Goal: Information Seeking & Learning: Learn about a topic

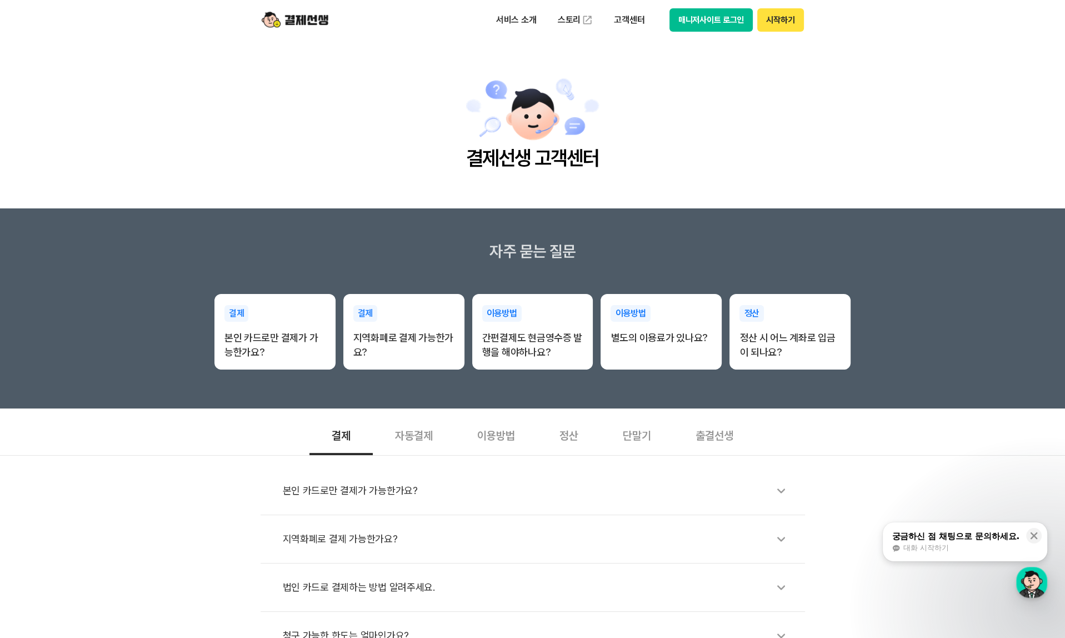
click at [722, 21] on button "매니저사이트 로그인" at bounding box center [711, 19] width 84 height 23
click at [724, 26] on button "매니저사이트 로그인" at bounding box center [711, 19] width 84 height 23
click at [775, 21] on button "시작하기" at bounding box center [780, 19] width 46 height 23
click at [618, 21] on p "고객센터" at bounding box center [629, 20] width 46 height 20
click at [642, 67] on link "자주 묻는 질문" at bounding box center [652, 65] width 93 height 22
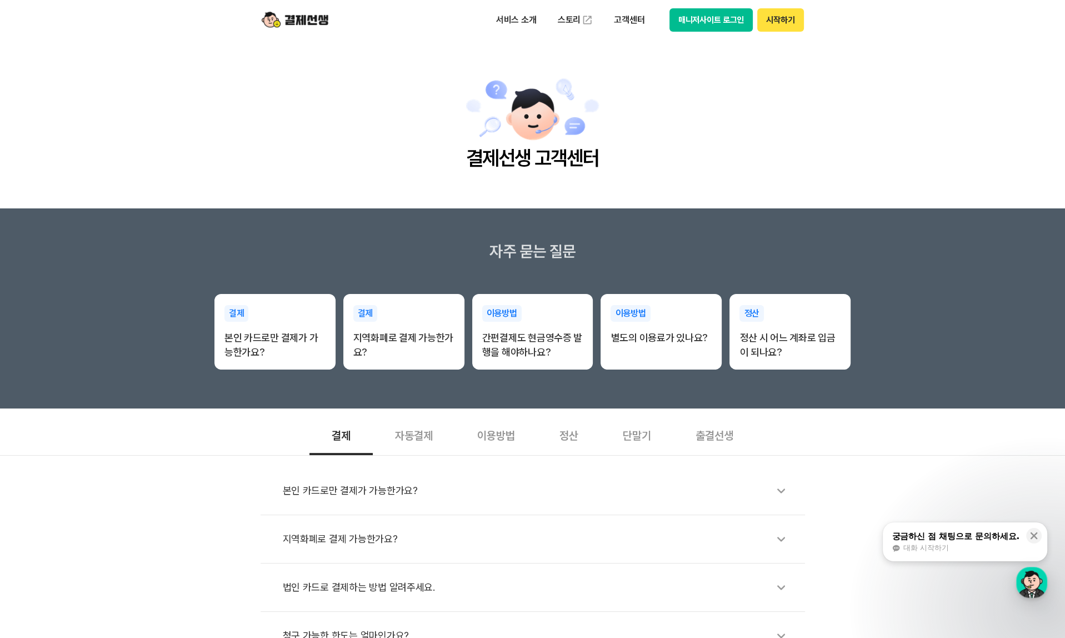
scroll to position [111, 0]
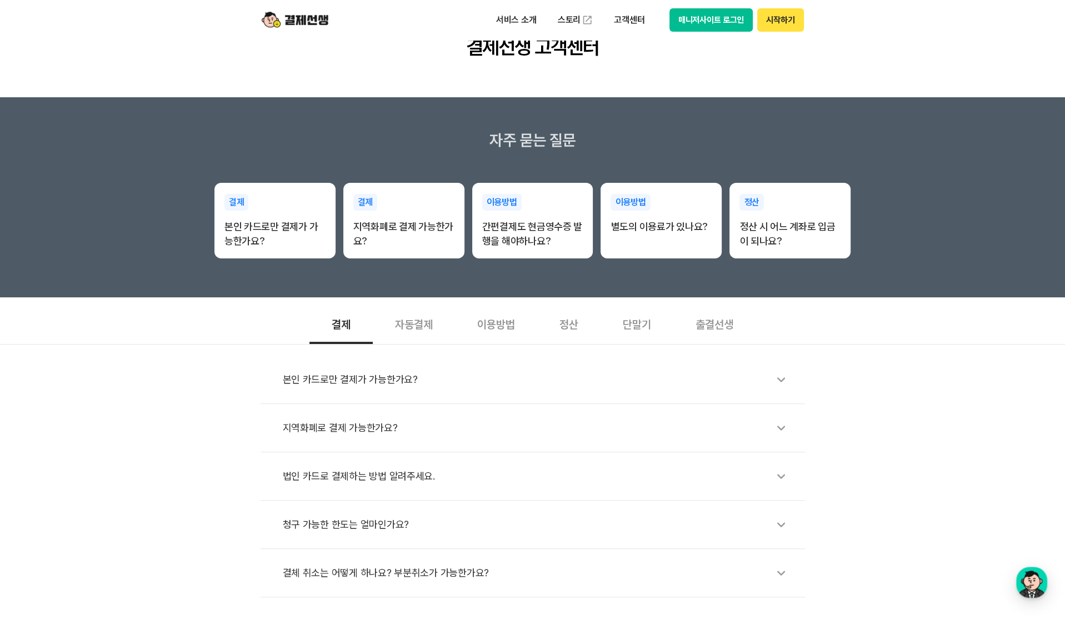
click at [638, 336] on div "단말기" at bounding box center [636, 323] width 73 height 41
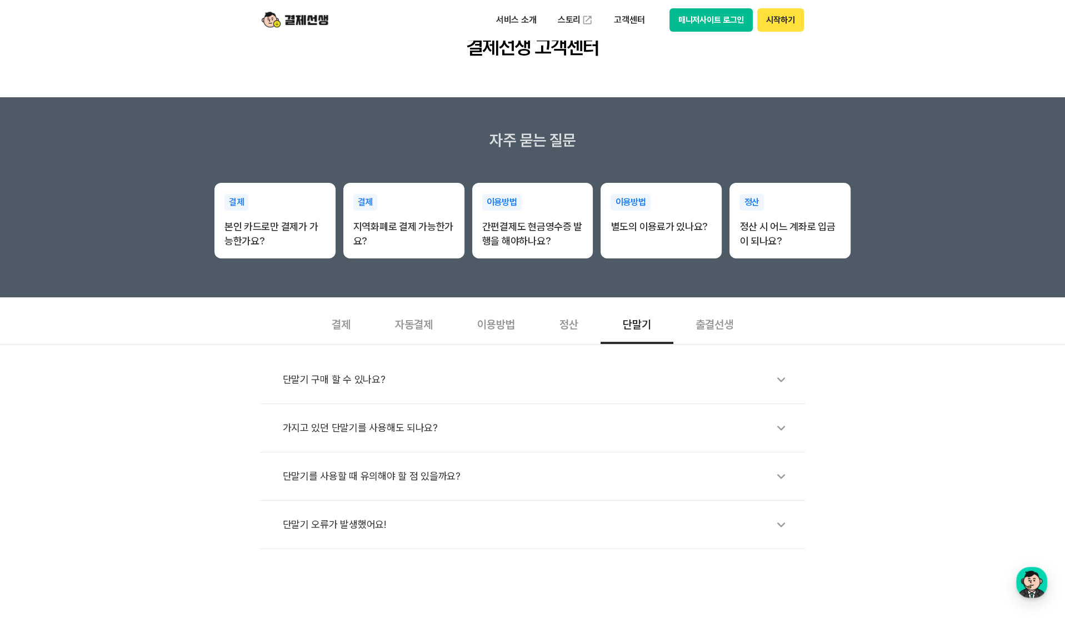
scroll to position [222, 0]
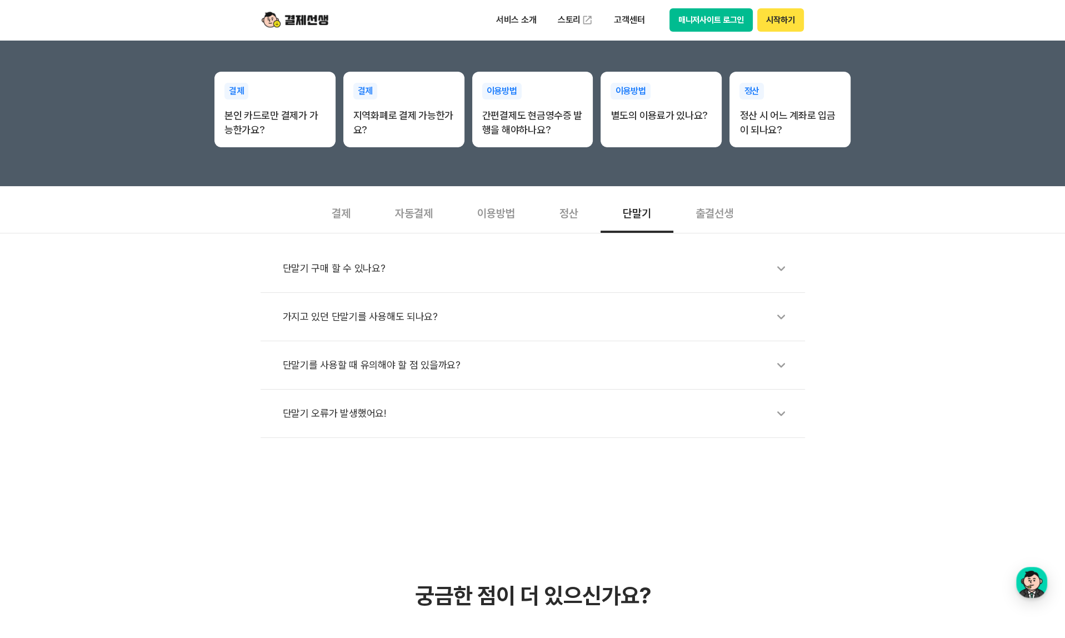
click at [535, 360] on div "단말기를 사용할 때 유의해야 할 점 있을까요?" at bounding box center [538, 365] width 511 height 26
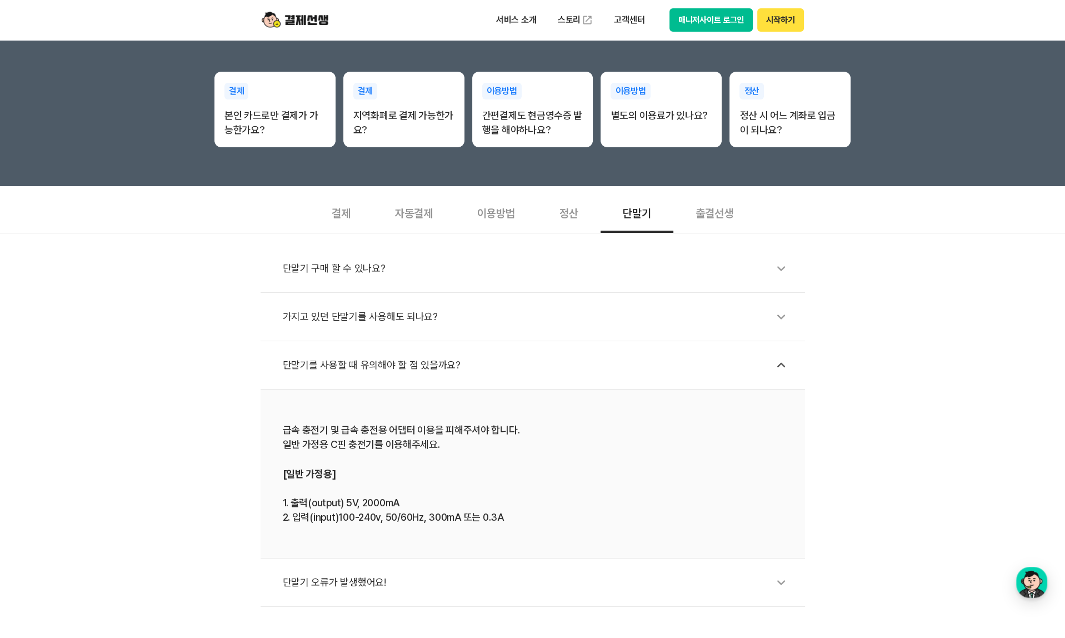
click at [493, 268] on div "단말기 구매 할 수 있나요?" at bounding box center [538, 269] width 511 height 26
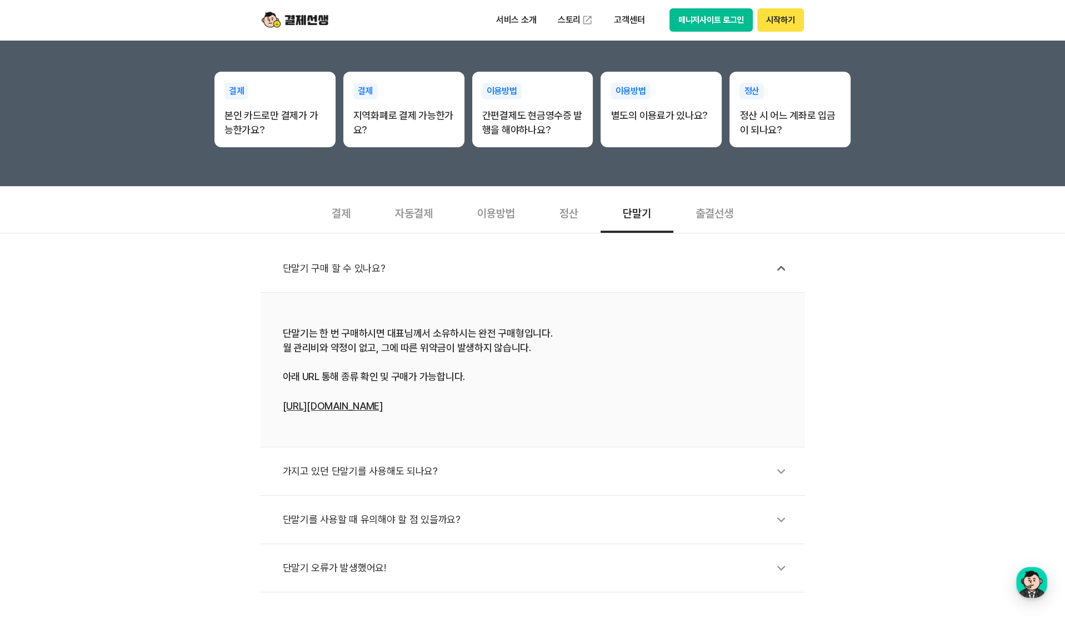
click at [376, 404] on link "[URL][DOMAIN_NAME]" at bounding box center [333, 406] width 100 height 12
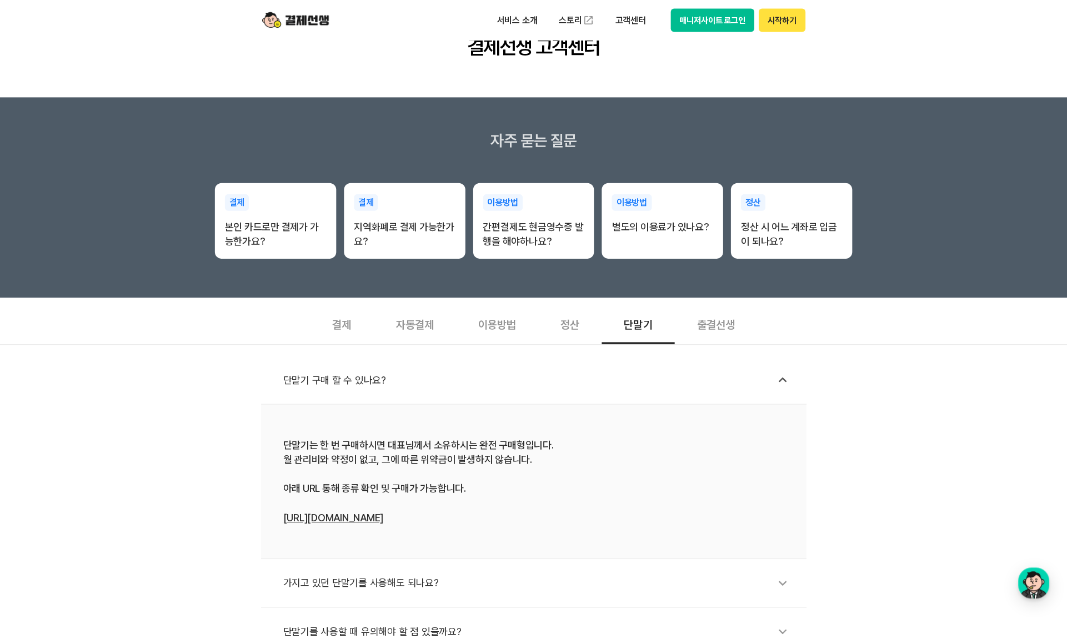
scroll to position [333, 0]
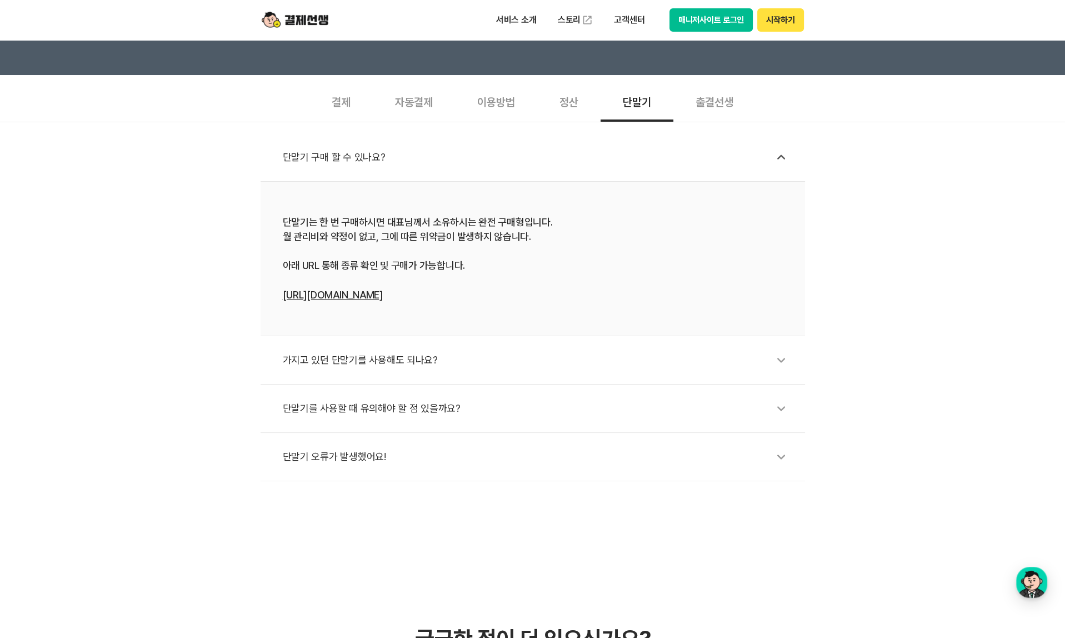
click at [407, 358] on div "가지고 있던 단말기를 사용해도 되나요?" at bounding box center [538, 360] width 511 height 26
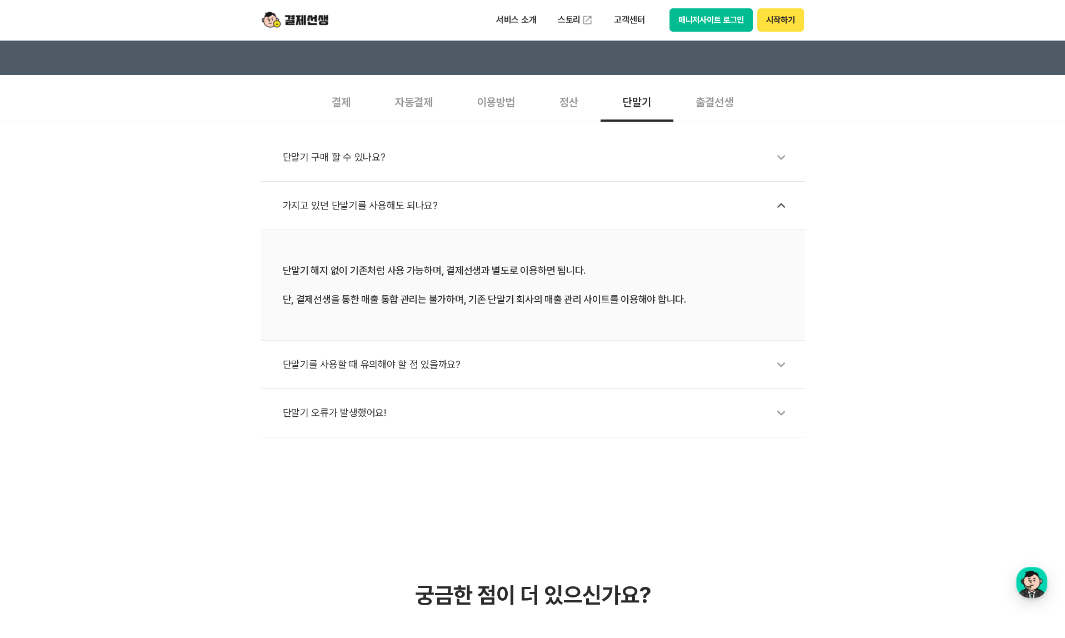
click at [403, 365] on div "단말기를 사용할 때 유의해야 할 점 있을까요?" at bounding box center [538, 365] width 511 height 26
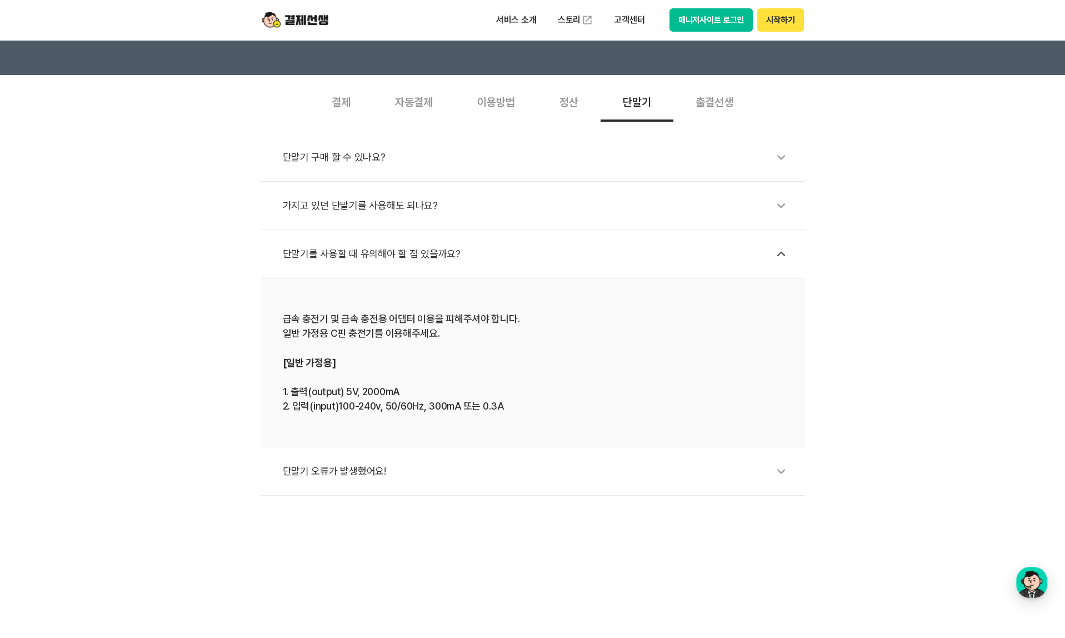
click at [362, 474] on div "단말기 오류가 발생했어요!" at bounding box center [538, 471] width 511 height 26
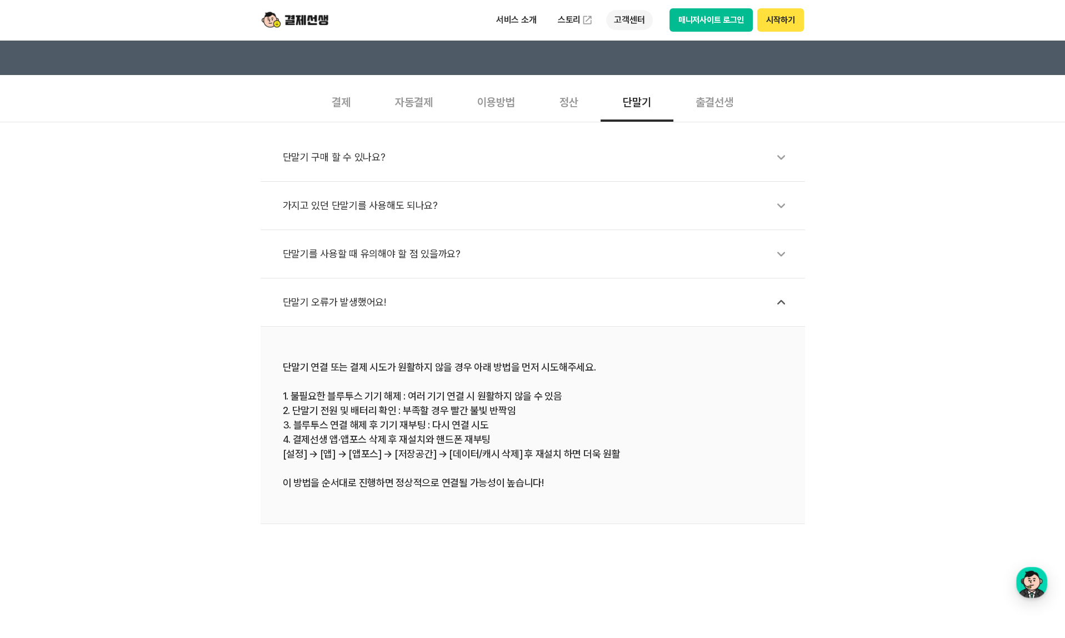
click at [622, 19] on p "고객센터" at bounding box center [629, 20] width 46 height 20
click at [640, 86] on link "이용 가이드" at bounding box center [652, 89] width 93 height 24
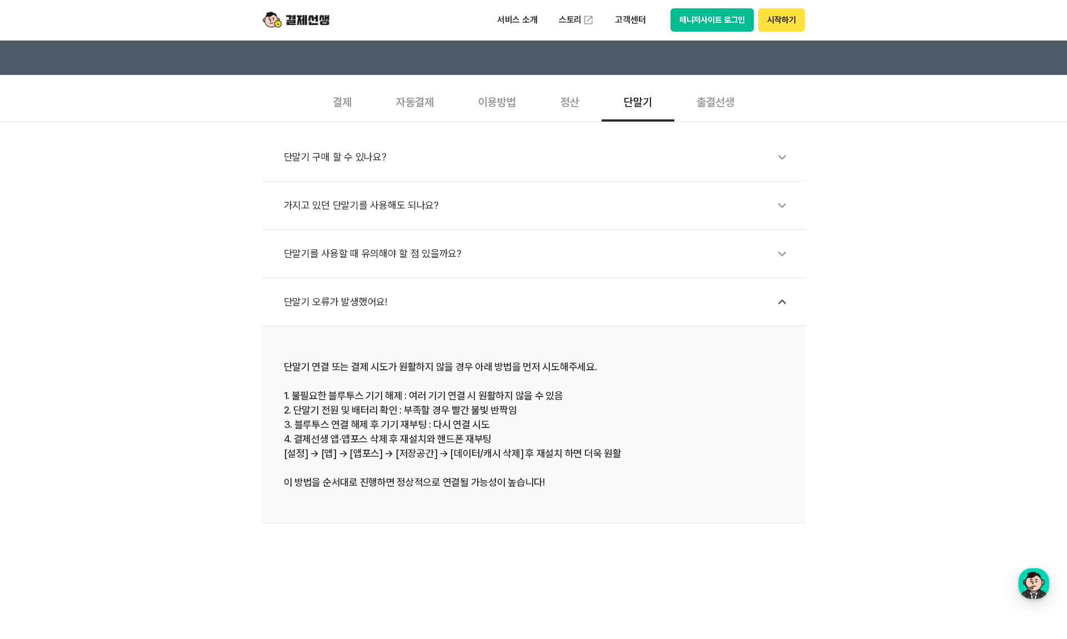
click at [885, 206] on div "단말기 구매 할 수 있나요? 가지고 있던 단말기를 사용해도 되나요? 단말기를 사용할 때 유의해야 할 점 있을까요? 단말기 오류가 발생했어요! …" at bounding box center [533, 323] width 1067 height 402
click at [560, 510] on li "단말기 연결 또는 결제 시도가 원활하지 않을 경우 아래 방법을 먼저 시도해주세요. 1. 불필요한 블루투스 기기 해제 : 여러 기기 연결 시 원…" at bounding box center [534, 425] width 544 height 197
